Goal: Navigation & Orientation: Find specific page/section

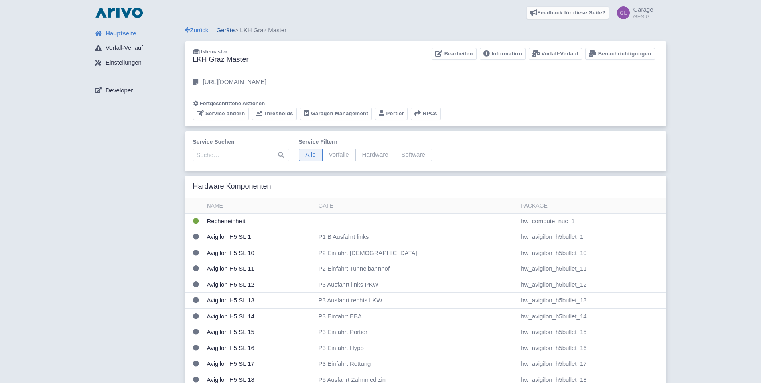
click at [224, 30] on link "Geräte" at bounding box center [226, 29] width 18 height 7
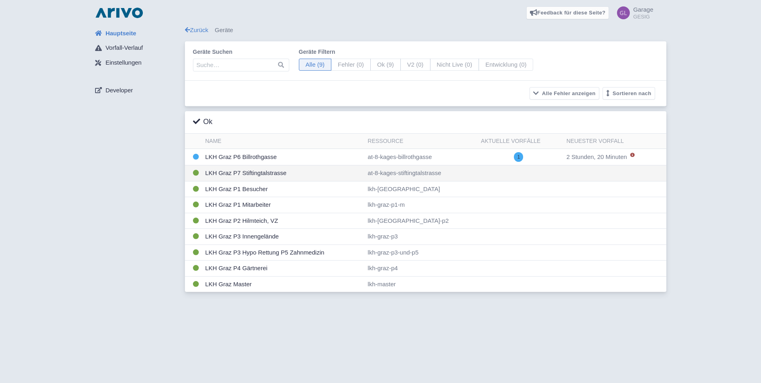
click at [239, 173] on td "LKH Graz P7 Stiftingtalstrasse" at bounding box center [283, 173] width 162 height 16
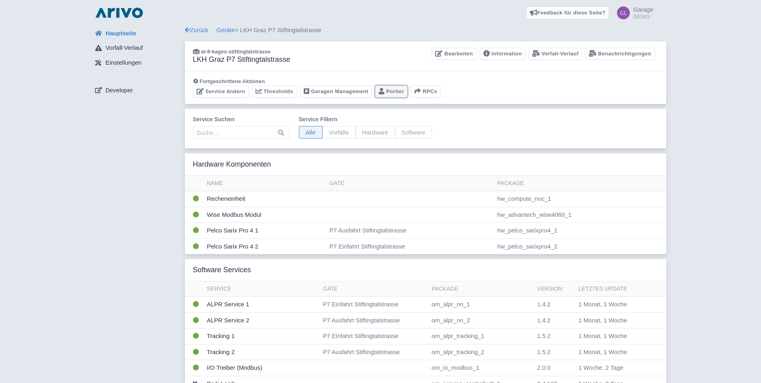
click at [393, 93] on link "Portier" at bounding box center [391, 91] width 32 height 12
click at [224, 31] on link "Geräte" at bounding box center [226, 29] width 18 height 7
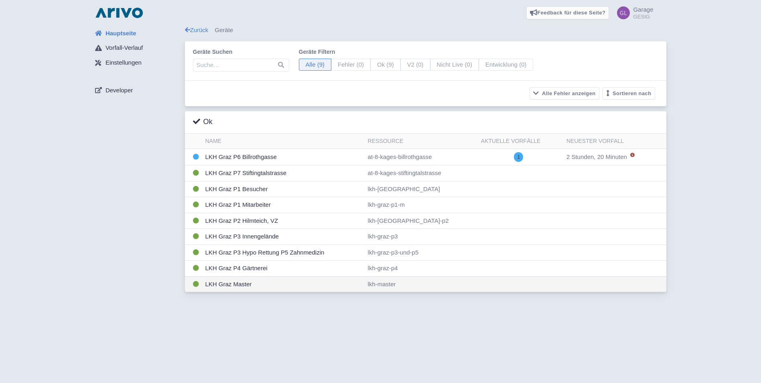
click at [235, 284] on td "LKH Graz Master" at bounding box center [283, 284] width 162 height 16
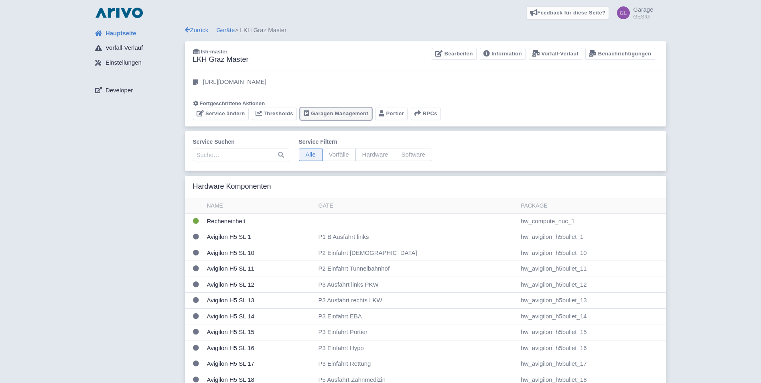
click at [353, 114] on link "Garagen Management" at bounding box center [336, 113] width 72 height 12
